Goal: Transaction & Acquisition: Purchase product/service

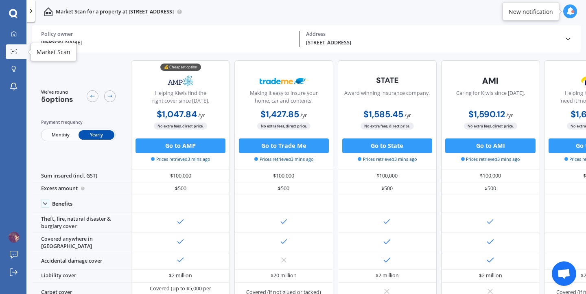
click at [15, 50] on icon at bounding box center [14, 51] width 7 height 5
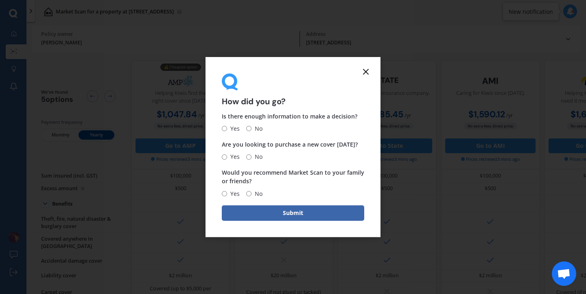
click at [364, 72] on line at bounding box center [365, 71] width 5 height 5
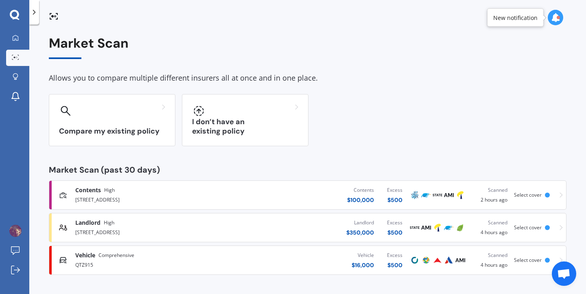
click at [364, 72] on div "Allows you to compare multiple different insurers all at once and in one place." at bounding box center [308, 78] width 518 height 12
click at [83, 190] on span "Contents" at bounding box center [88, 190] width 26 height 8
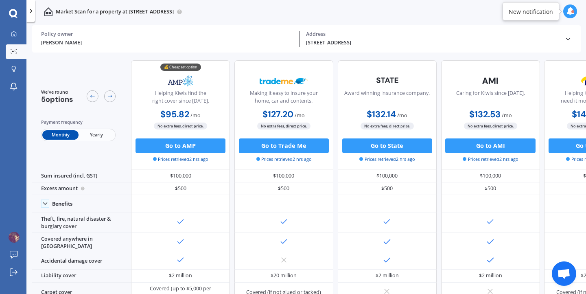
click at [98, 136] on span "Yearly" at bounding box center [97, 134] width 36 height 9
click at [16, 57] on link "Market Scan" at bounding box center [16, 51] width 21 height 15
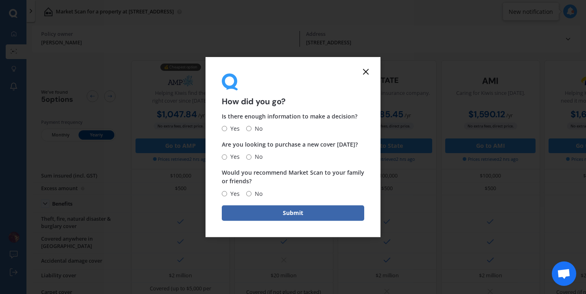
click at [366, 70] on line at bounding box center [365, 71] width 5 height 5
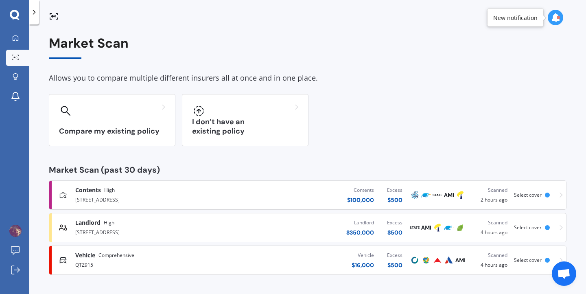
click at [97, 225] on span "Landlord" at bounding box center [87, 223] width 25 height 8
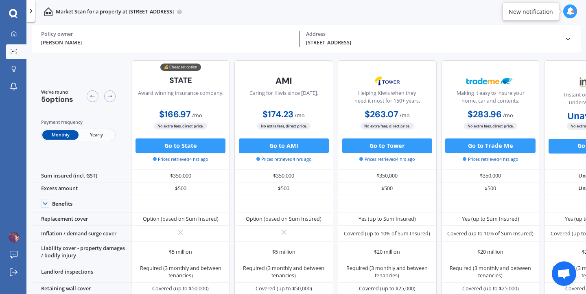
click at [100, 134] on span "Yearly" at bounding box center [97, 134] width 36 height 9
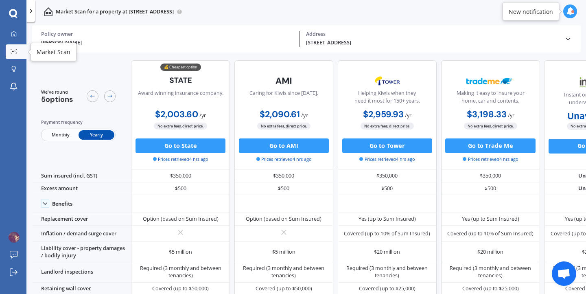
click at [13, 53] on icon at bounding box center [14, 51] width 7 height 5
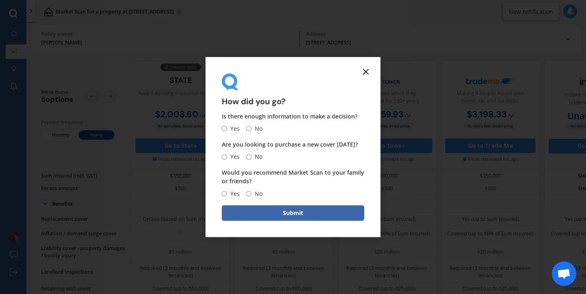
click at [366, 70] on line at bounding box center [365, 71] width 5 height 5
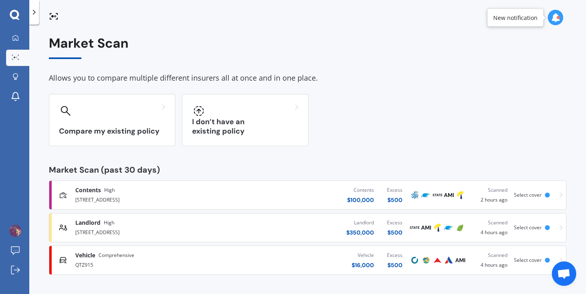
click at [106, 261] on div "QTZ915" at bounding box center [154, 264] width 159 height 10
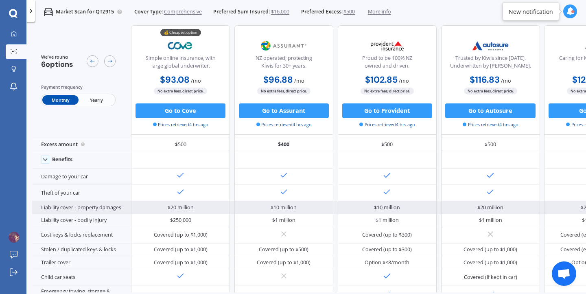
scroll to position [18, 0]
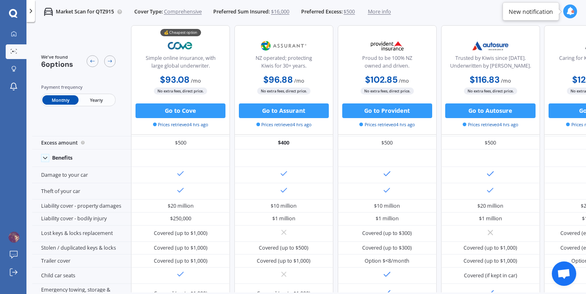
click at [97, 99] on span "Yearly" at bounding box center [97, 99] width 36 height 9
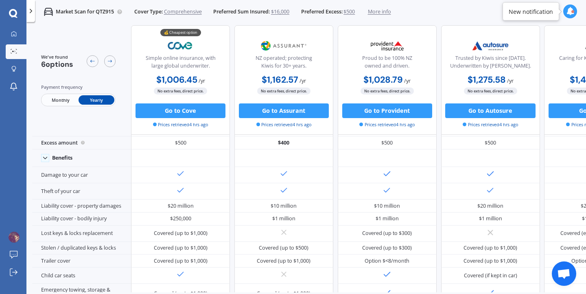
scroll to position [0, 0]
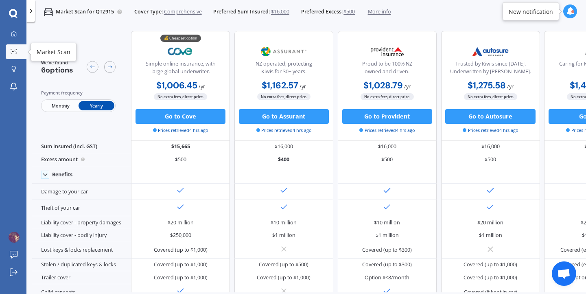
click at [18, 51] on div at bounding box center [14, 52] width 11 height 6
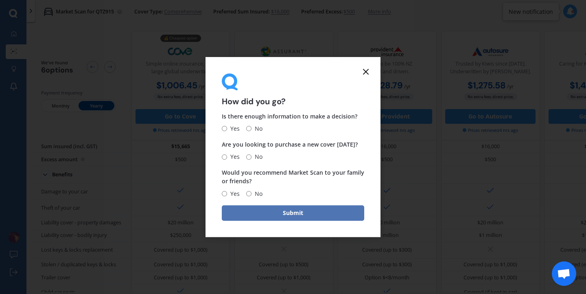
click at [297, 214] on button "Submit" at bounding box center [293, 212] width 142 height 15
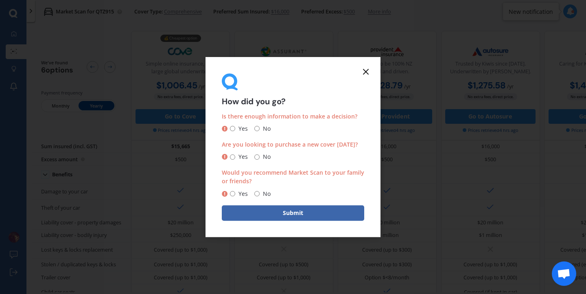
click at [365, 74] on icon at bounding box center [366, 72] width 10 height 10
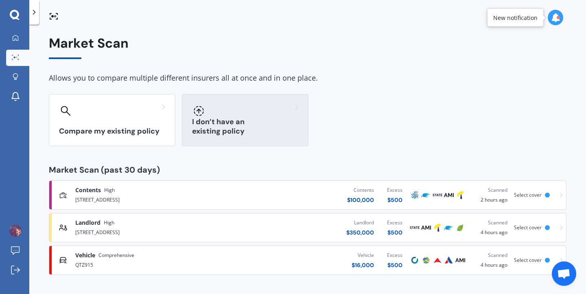
click at [241, 119] on div "I don’t have an existing policy" at bounding box center [245, 120] width 127 height 52
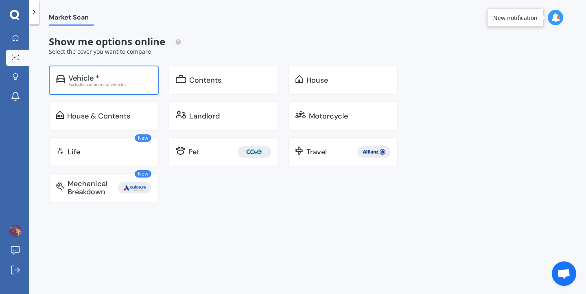
click at [79, 77] on div "Vehicle *" at bounding box center [83, 78] width 31 height 8
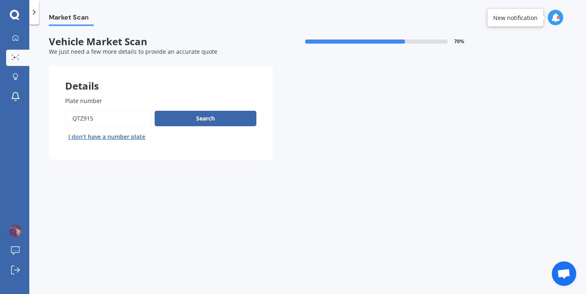
drag, startPoint x: 105, startPoint y: 112, endPoint x: 35, endPoint y: 115, distance: 70.1
click at [34, 114] on div "Market Scan Vehicle Market Scan 70 % We just need a few more details to provide…" at bounding box center [307, 160] width 557 height 269
drag, startPoint x: 105, startPoint y: 118, endPoint x: 58, endPoint y: 117, distance: 46.8
click at [58, 117] on div "Plate number Search I don’t have a number plate" at bounding box center [161, 119] width 224 height 79
type input "dbz850"
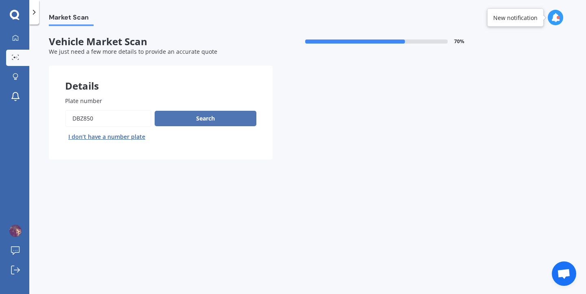
click at [201, 118] on button "Search" at bounding box center [206, 118] width 102 height 15
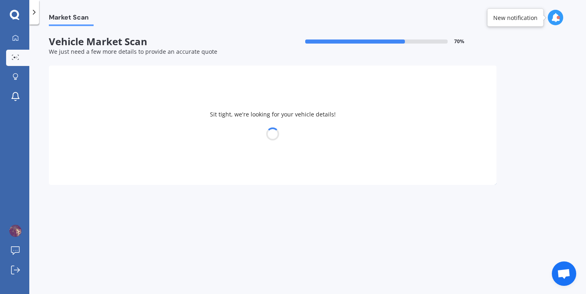
select select "TOYOTA"
select select "YARIS"
select select "07"
select select "06"
select select "1998"
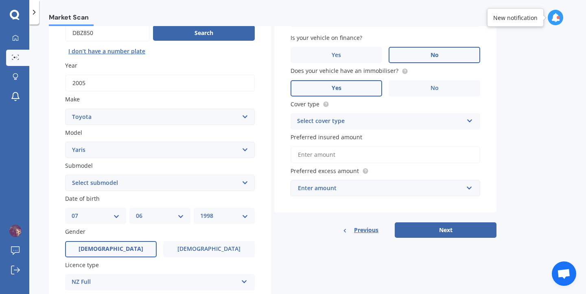
scroll to position [86, 0]
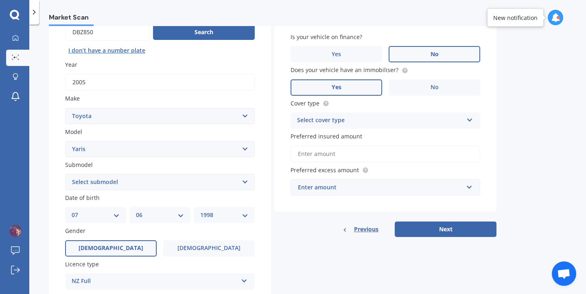
click at [164, 177] on select "Select submodel (All other) Cross 1.5 GR petrol turbo GX auto GX manual Hybrid …" at bounding box center [160, 182] width 190 height 16
click at [486, 0] on html "We are experiencing high volume of Market Scans . Just a heads up we will have …" at bounding box center [293, 147] width 586 height 294
click at [170, 190] on select "Select submodel (All other) Cross 1.5 GR petrol turbo GX auto GX manual Hybrid …" at bounding box center [160, 182] width 190 height 16
click at [458, 0] on html "We are experiencing high volume of Market Scans . Just a heads up we will have …" at bounding box center [293, 147] width 586 height 294
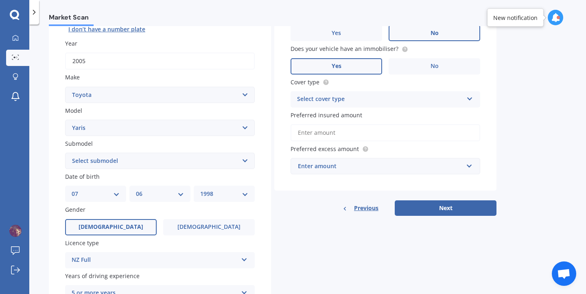
scroll to position [108, 0]
click at [134, 158] on select "Select submodel (All other) Cross 1.5 GR petrol turbo GX auto GX manual Hybrid …" at bounding box center [160, 160] width 190 height 16
click at [133, 165] on select "Select submodel (All other) Cross 1.5 GR petrol turbo GX auto GX manual Hybrid …" at bounding box center [160, 160] width 190 height 16
select select "GX AUTO"
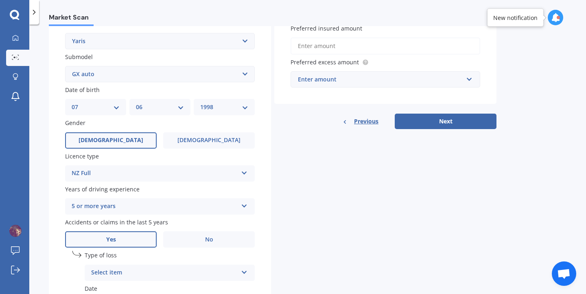
scroll to position [195, 0]
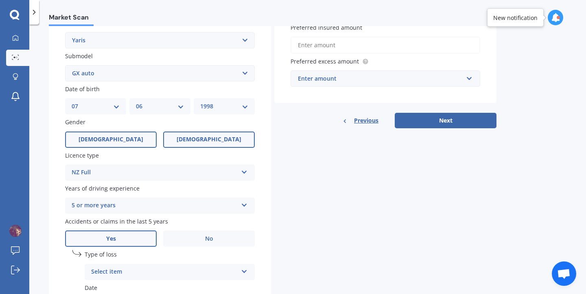
click at [212, 138] on span "[DEMOGRAPHIC_DATA]" at bounding box center [209, 139] width 65 height 7
click at [0, 0] on input "[DEMOGRAPHIC_DATA]" at bounding box center [0, 0] width 0 height 0
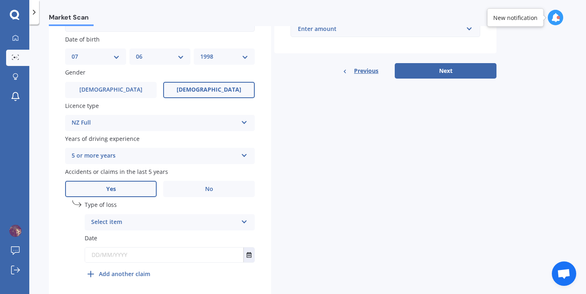
scroll to position [276, 0]
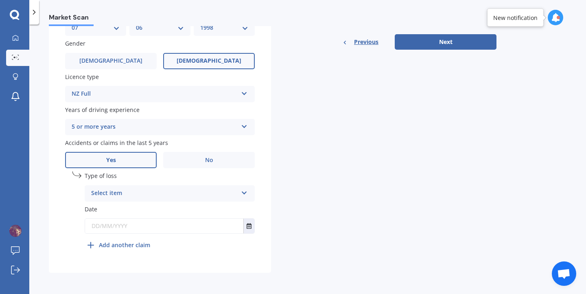
click at [129, 192] on div "Select item" at bounding box center [164, 193] width 147 height 10
click at [124, 206] on span "At fault accident" at bounding box center [115, 209] width 46 height 8
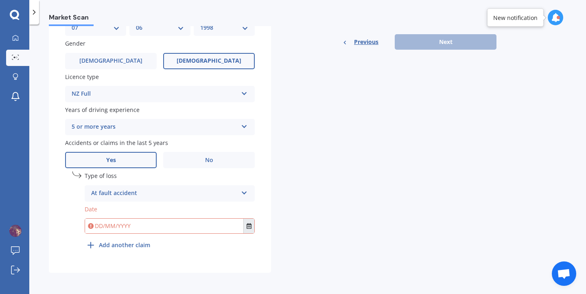
click at [251, 228] on icon "Select date" at bounding box center [249, 226] width 5 height 6
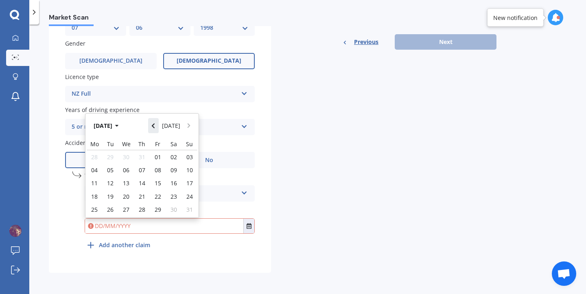
click at [152, 127] on button "Navigate back" at bounding box center [153, 125] width 11 height 15
click at [112, 154] on span "01" at bounding box center [110, 157] width 7 height 8
type input "[DATE]"
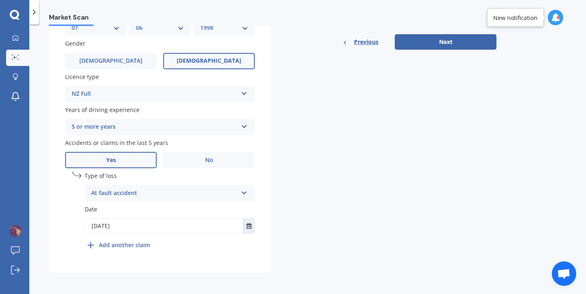
click at [322, 199] on div "Details Plate number Search I don’t have a number plate Year [DATE] Make Select…" at bounding box center [273, 32] width 448 height 481
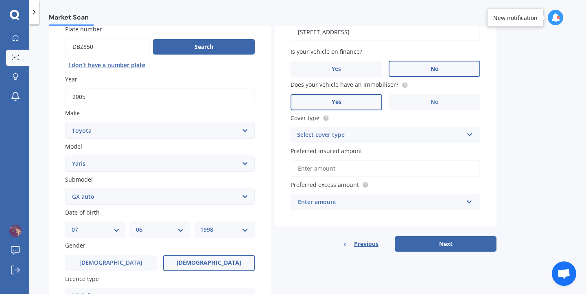
scroll to position [76, 0]
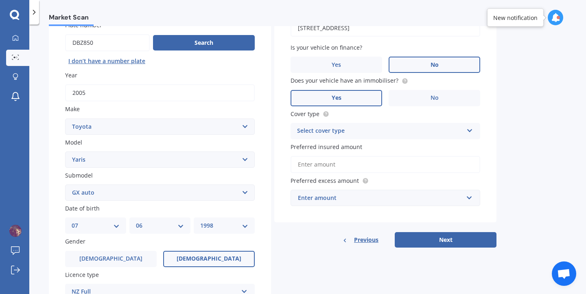
click at [368, 132] on div "Select cover type" at bounding box center [380, 131] width 166 height 10
click at [357, 145] on div "Comprehensive" at bounding box center [385, 147] width 189 height 15
click at [344, 164] on input "Preferred insured amount" at bounding box center [386, 164] width 190 height 17
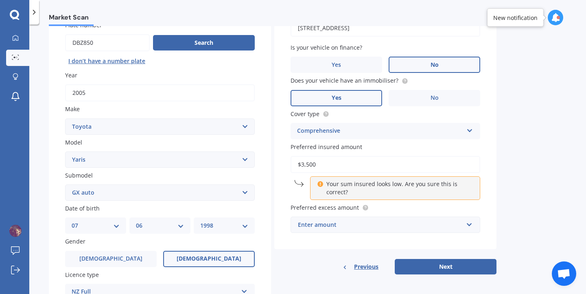
type input "$3,500"
click at [549, 153] on div "Market Scan Vehicle Market Scan 70 % We just need a few more details to provide…" at bounding box center [307, 160] width 557 height 269
click at [411, 173] on input "$3,500" at bounding box center [386, 164] width 190 height 17
click at [280, 168] on div "Vehicle is parked at [STREET_ADDRESS] Enter address manually Is your vehicle on…" at bounding box center [385, 120] width 222 height 260
click at [323, 226] on div "Enter amount" at bounding box center [380, 224] width 165 height 9
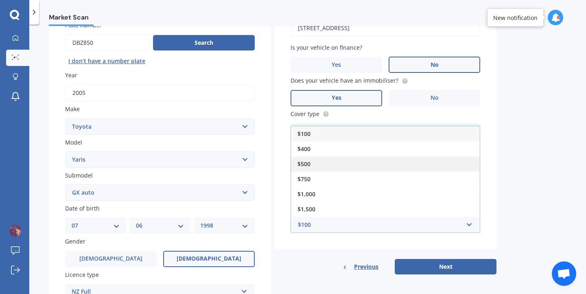
click at [354, 167] on div "$500" at bounding box center [385, 163] width 189 height 15
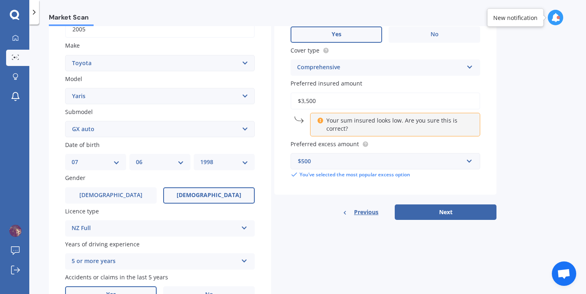
scroll to position [141, 0]
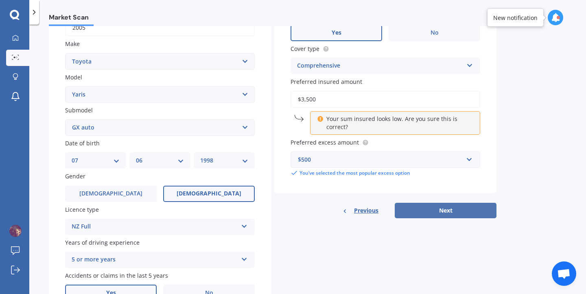
click at [447, 212] on button "Next" at bounding box center [446, 210] width 102 height 15
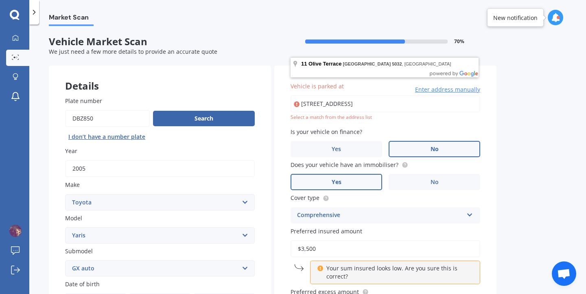
scroll to position [2, 0]
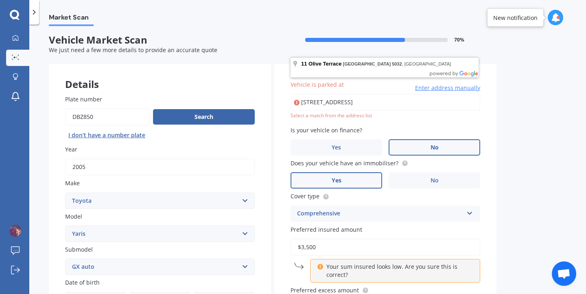
click at [429, 107] on input "[STREET_ADDRESS]" at bounding box center [386, 102] width 190 height 17
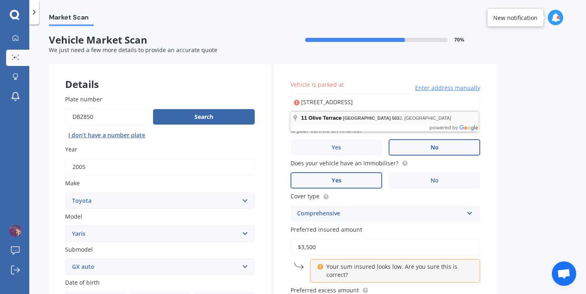
type input "[STREET_ADDRESS]"
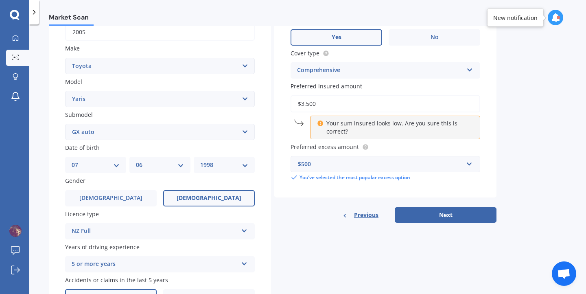
scroll to position [143, 0]
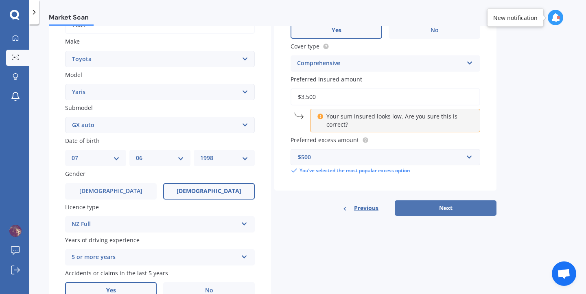
click at [447, 207] on button "Next" at bounding box center [446, 207] width 102 height 15
select select "07"
select select "06"
select select "1998"
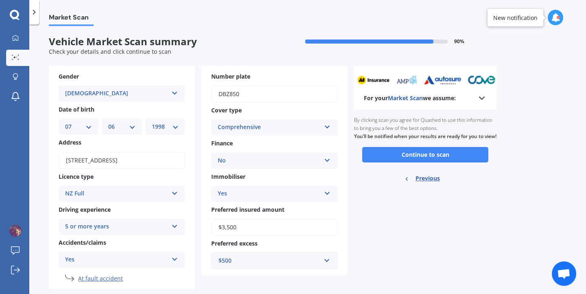
scroll to position [18, 0]
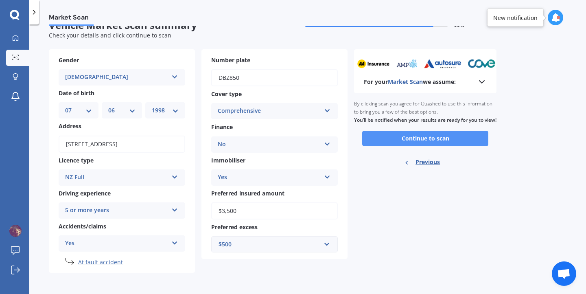
click at [417, 145] on button "Continue to scan" at bounding box center [425, 138] width 126 height 15
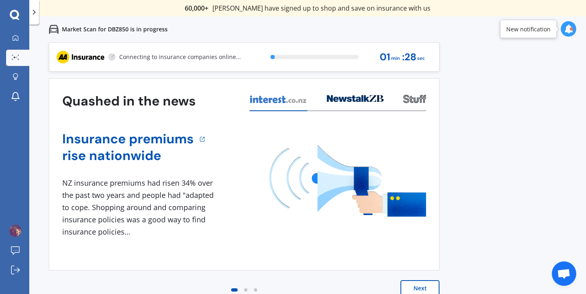
scroll to position [0, 0]
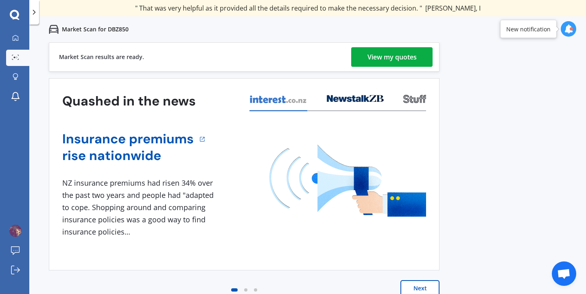
click at [397, 54] on div "View my quotes" at bounding box center [392, 57] width 49 height 20
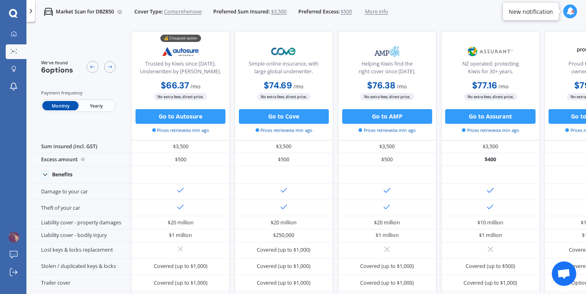
click at [99, 105] on span "Yearly" at bounding box center [97, 105] width 36 height 9
